Goal: Task Accomplishment & Management: Complete application form

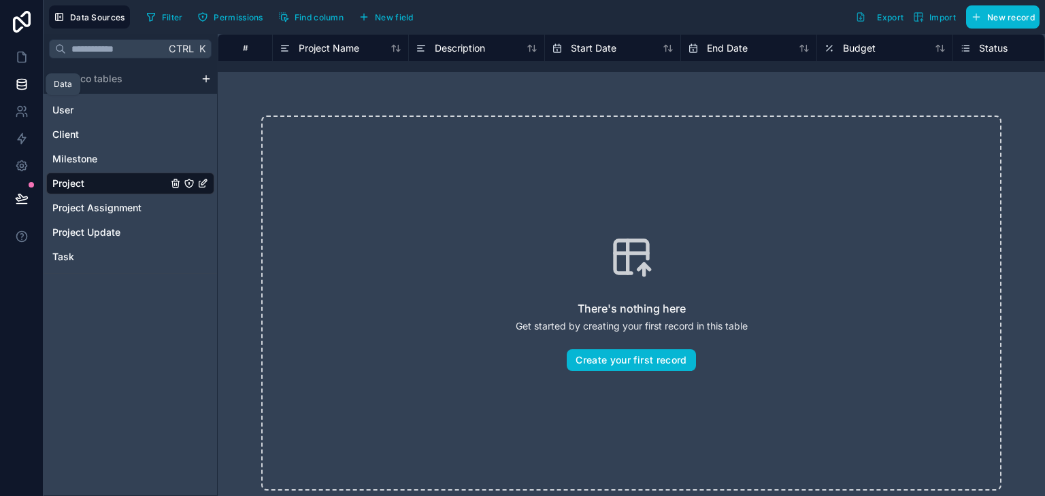
click at [17, 71] on link at bounding box center [21, 84] width 43 height 27
click at [321, 50] on span "Project Name" at bounding box center [329, 48] width 61 height 14
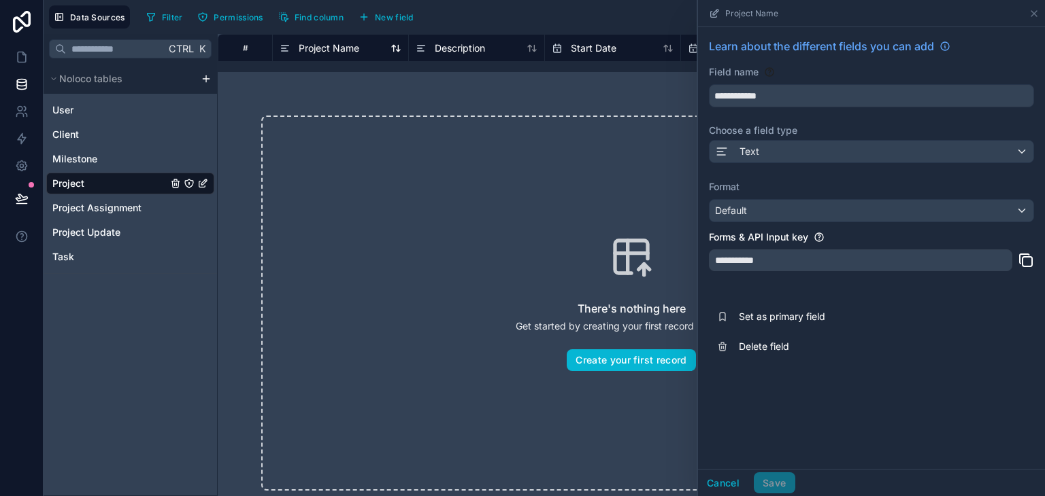
click at [321, 50] on span "Project Name" at bounding box center [329, 48] width 61 height 14
click at [1032, 18] on icon at bounding box center [1033, 13] width 11 height 11
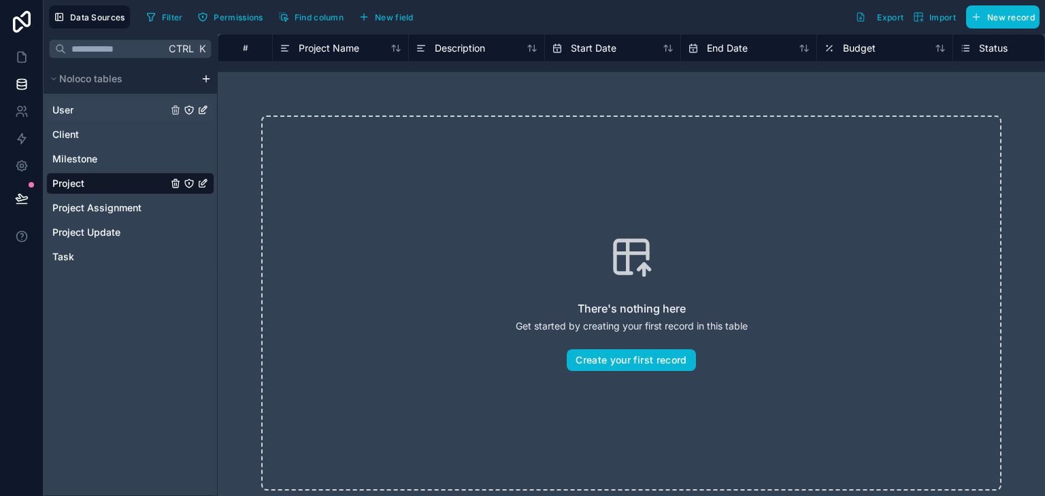
click at [88, 116] on div "User" at bounding box center [130, 110] width 168 height 22
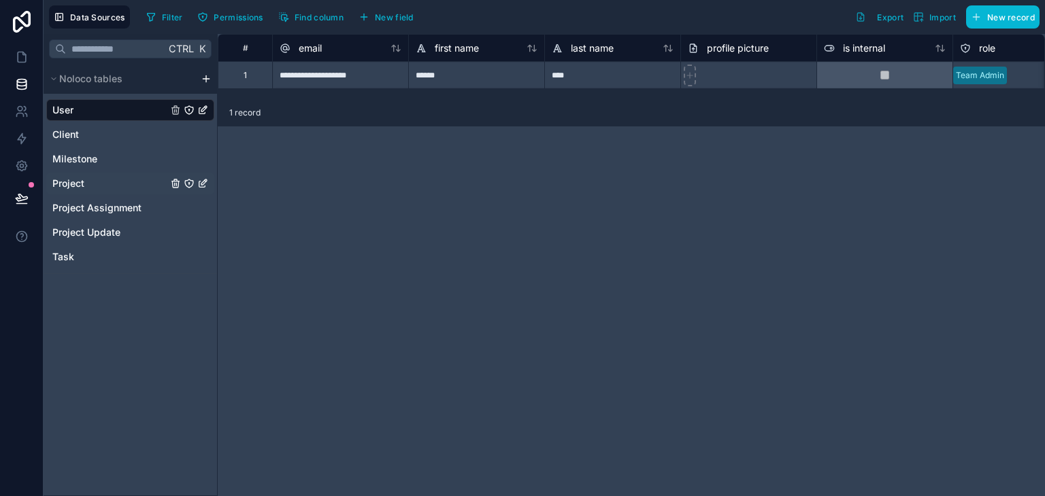
click at [73, 186] on span "Project" at bounding box center [68, 184] width 32 height 14
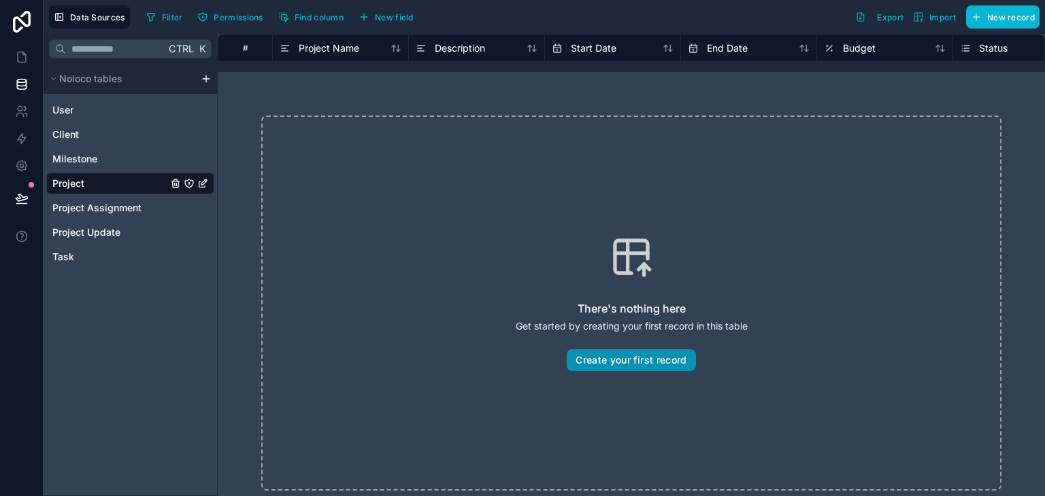
click at [590, 369] on button "Create your first record" at bounding box center [631, 361] width 129 height 22
